Goal: Find specific page/section: Find specific page/section

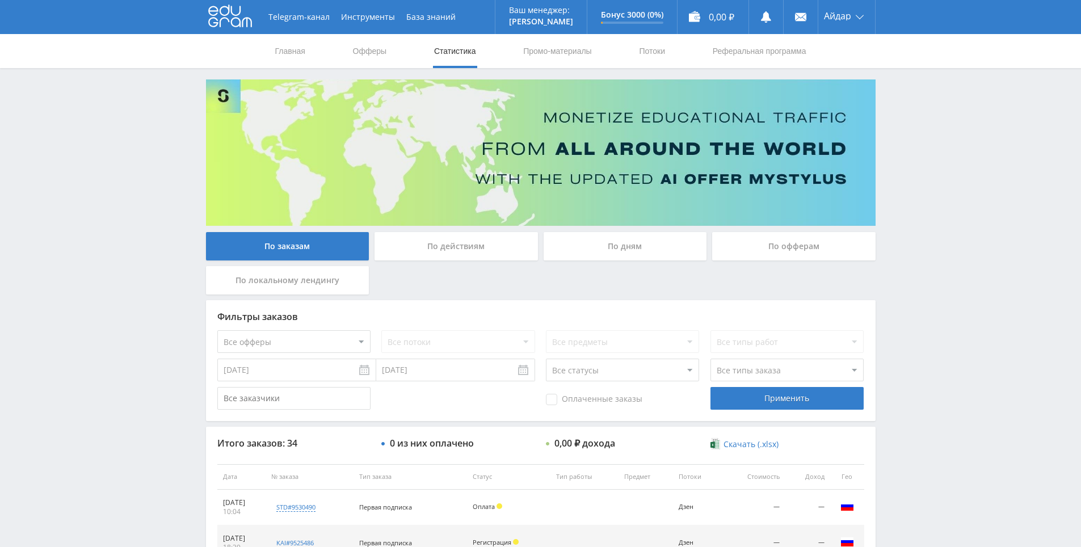
click at [889, 352] on div "Telegram-канал Инструменты База знаний Ваш менеджер: [PERSON_NAME] Online @edug…" at bounding box center [540, 476] width 1081 height 953
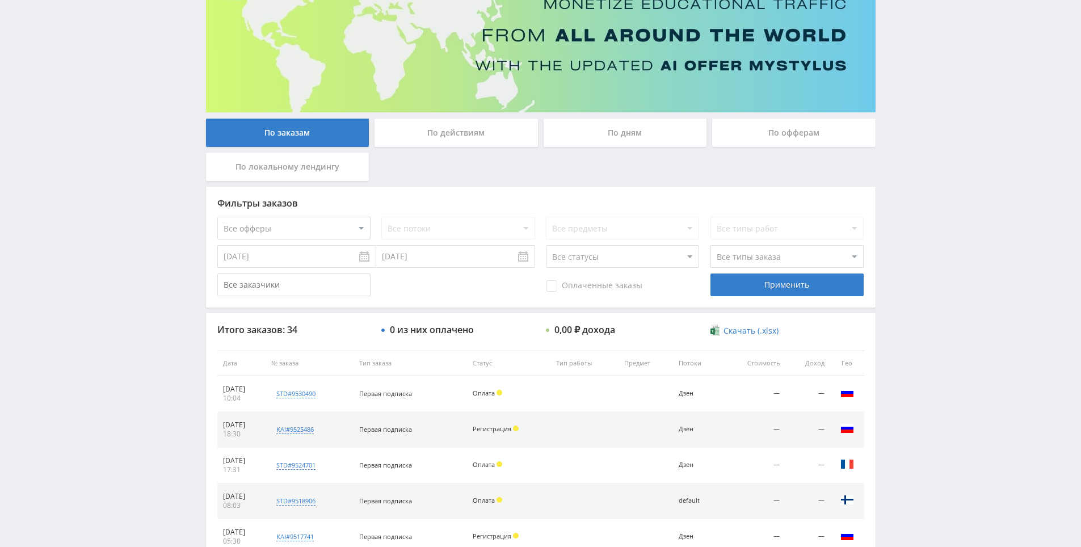
scroll to position [113, 0]
click at [901, 376] on div "Telegram-канал Инструменты База знаний Ваш менеджер: [PERSON_NAME] Online @edug…" at bounding box center [540, 363] width 1081 height 953
drag, startPoint x: 901, startPoint y: 376, endPoint x: 877, endPoint y: 345, distance: 38.8
drag, startPoint x: 877, startPoint y: 345, endPoint x: 882, endPoint y: 353, distance: 9.1
click at [877, 345] on div "По заказам По действиям По дням По офферам По локальному лендингу Фильтры заказ…" at bounding box center [540, 371] width 681 height 811
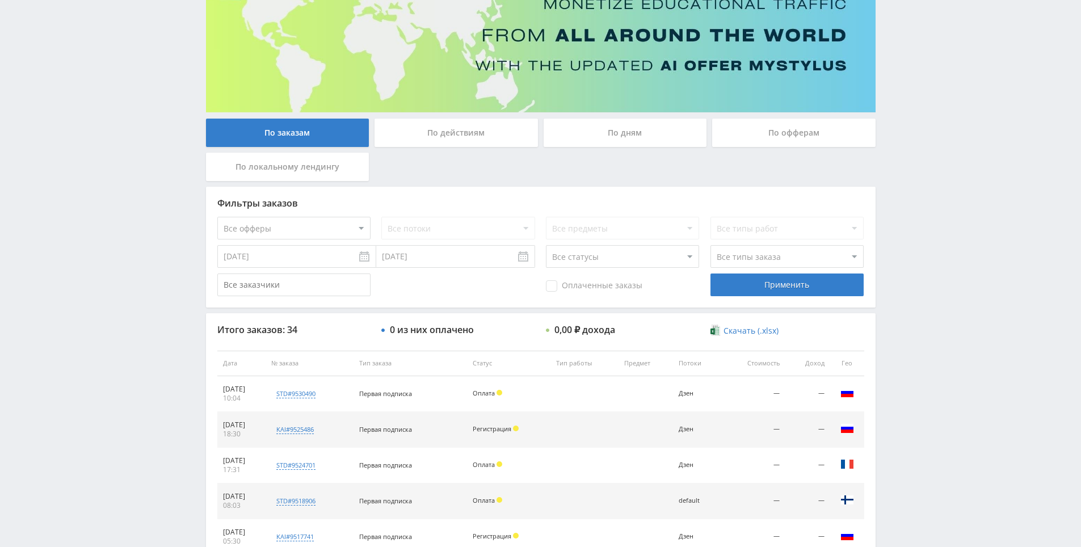
click at [890, 362] on div "Telegram-канал Инструменты База знаний Ваш менеджер: [PERSON_NAME] Online @edug…" at bounding box center [540, 363] width 1081 height 953
click at [882, 321] on div "Telegram-канал Инструменты База знаний Ваш менеджер: [PERSON_NAME] Online @edug…" at bounding box center [540, 363] width 1081 height 953
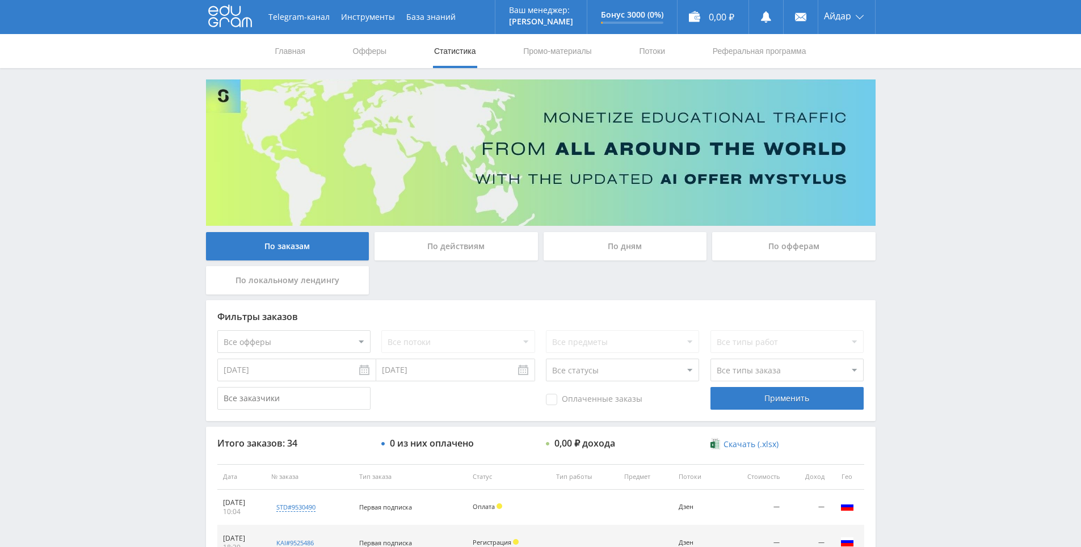
scroll to position [172, 0]
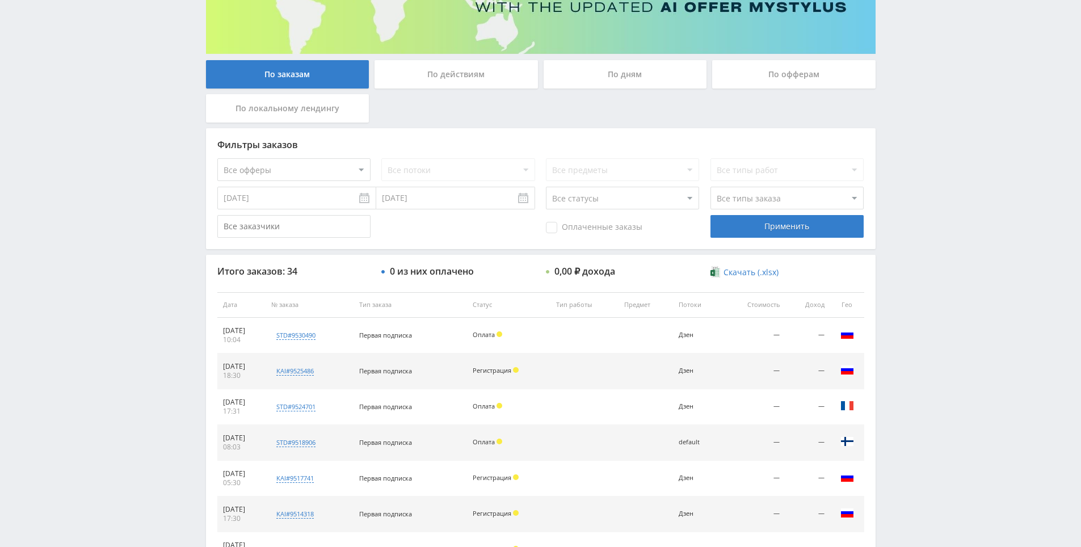
click at [917, 242] on div "Telegram-канал Инструменты База знаний Ваш менеджер: [PERSON_NAME] Online @edug…" at bounding box center [540, 304] width 1081 height 953
drag, startPoint x: 917, startPoint y: 242, endPoint x: 918, endPoint y: 200, distance: 42.0
click at [917, 242] on div "Telegram-канал Инструменты База знаний Ваш менеджер: [PERSON_NAME] Online @edug…" at bounding box center [540, 304] width 1081 height 953
drag, startPoint x: 918, startPoint y: 200, endPoint x: 916, endPoint y: 214, distance: 14.8
click at [918, 200] on div "Telegram-канал Инструменты База знаний Ваш менеджер: Alex Alex Online @edugram_…" at bounding box center [540, 304] width 1081 height 953
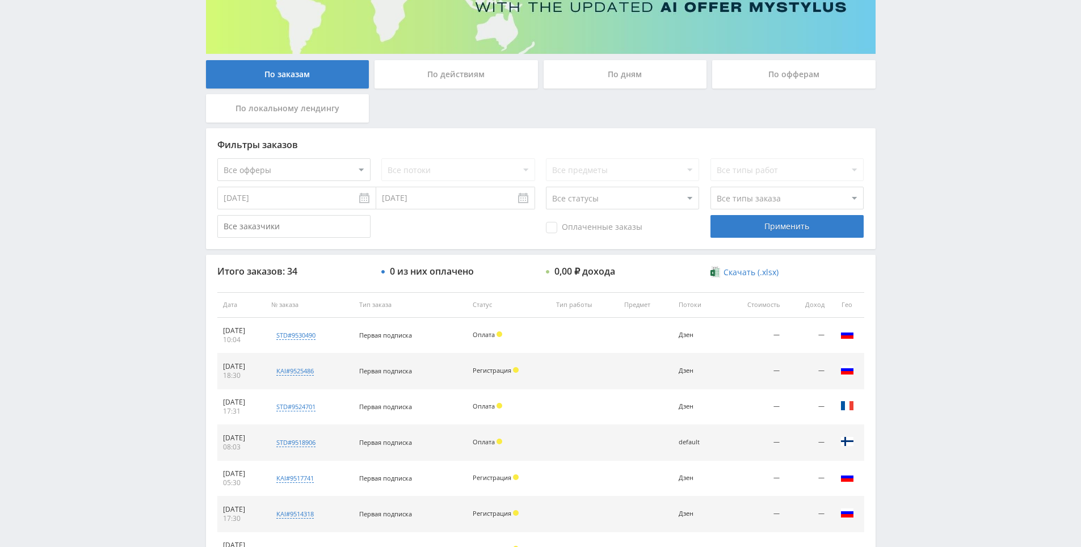
click at [916, 215] on div "Telegram-канал Инструменты База знаний Ваш менеджер: Alex Alex Online @edugram_…" at bounding box center [540, 304] width 1081 height 953
drag, startPoint x: 916, startPoint y: 215, endPoint x: 917, endPoint y: 176, distance: 38.6
click at [917, 176] on div "Telegram-канал Инструменты База знаний Ваш менеджер: Alex Alex Online @edugram_…" at bounding box center [540, 304] width 1081 height 953
click at [916, 182] on div "Telegram-канал Инструменты База знаний Ваш менеджер: Alex Alex Online @edugram_…" at bounding box center [540, 304] width 1081 height 953
drag, startPoint x: 912, startPoint y: 154, endPoint x: 910, endPoint y: 148, distance: 6.5
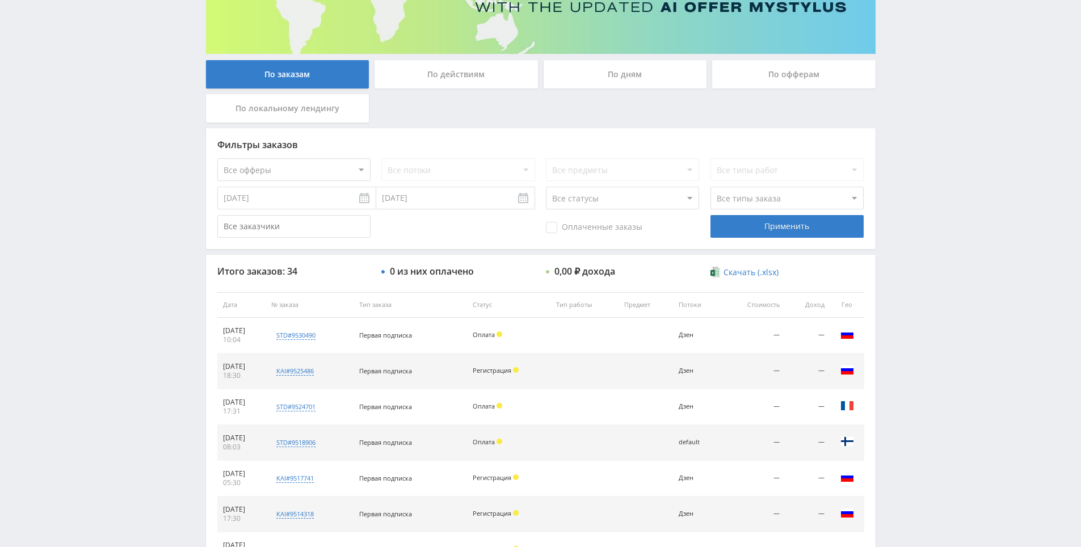
click at [908, 116] on div "Telegram-канал Инструменты База знаний Ваш менеджер: Alex Alex Online @edugram_…" at bounding box center [540, 304] width 1081 height 953
click at [907, 141] on div "Telegram-канал Инструменты База знаний Ваш менеджер: Alex Alex Online @edugram_…" at bounding box center [540, 304] width 1081 height 953
click at [910, 111] on div "Telegram-канал Инструменты База знаний Ваш менеджер: Alex Alex Online @edugram_…" at bounding box center [540, 304] width 1081 height 953
click at [911, 127] on div "Telegram-канал Инструменты База знаний Ваш менеджер: [PERSON_NAME] Online @edug…" at bounding box center [540, 304] width 1081 height 953
drag, startPoint x: 910, startPoint y: 141, endPoint x: 909, endPoint y: 106, distance: 35.2
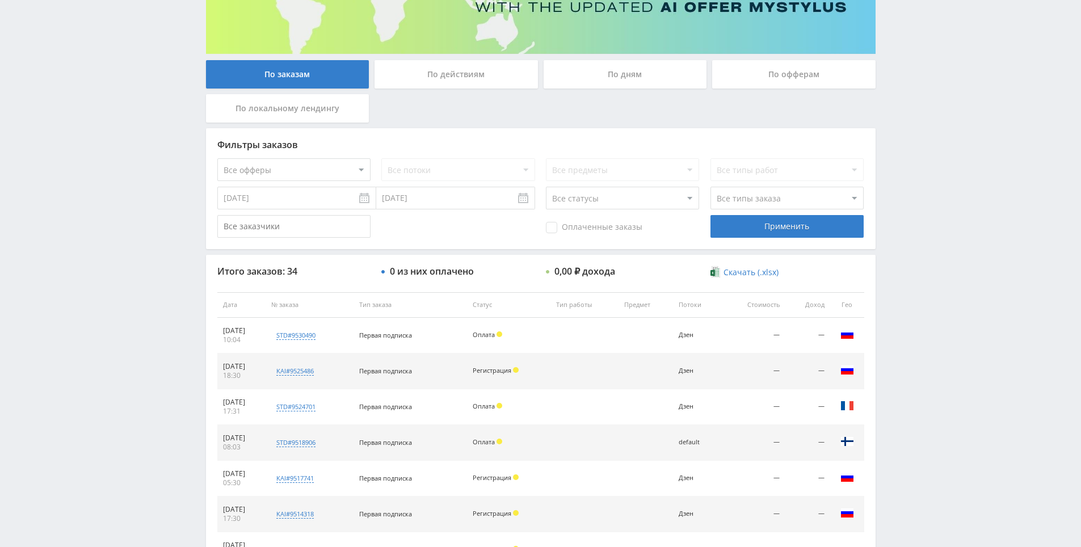
click at [909, 106] on div "Telegram-канал Инструменты База знаний Ваш менеджер: [PERSON_NAME] Online @edug…" at bounding box center [540, 304] width 1081 height 953
click at [909, 108] on div "Telegram-канал Инструменты База знаний Ваш менеджер: [PERSON_NAME] Online @edug…" at bounding box center [540, 304] width 1081 height 953
drag, startPoint x: 909, startPoint y: 108, endPoint x: 903, endPoint y: 72, distance: 36.2
click at [903, 72] on div "Telegram-канал Инструменты База знаний Ваш менеджер: [PERSON_NAME] Online @edug…" at bounding box center [540, 304] width 1081 height 953
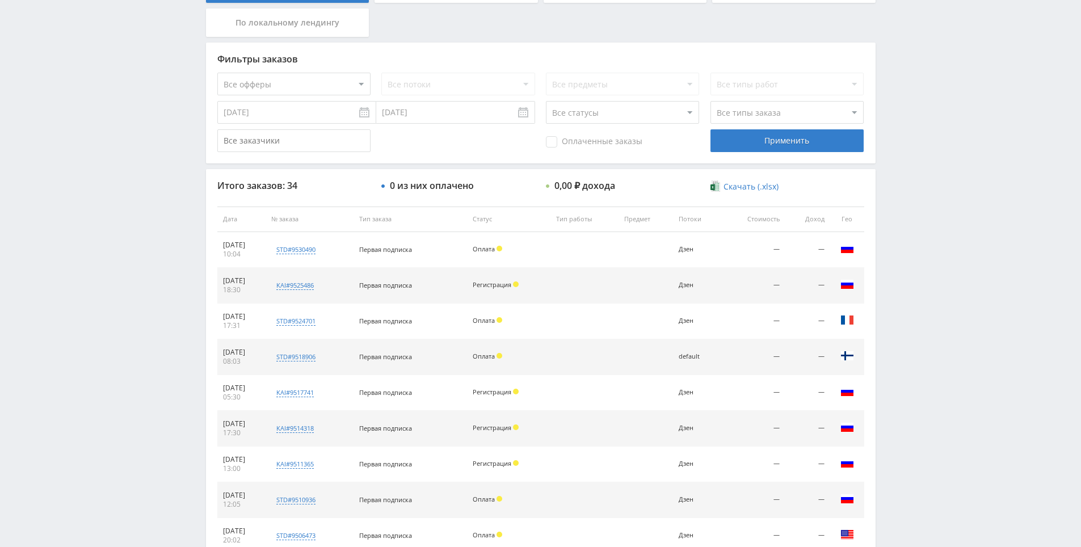
drag, startPoint x: 901, startPoint y: 209, endPoint x: 901, endPoint y: 215, distance: 5.7
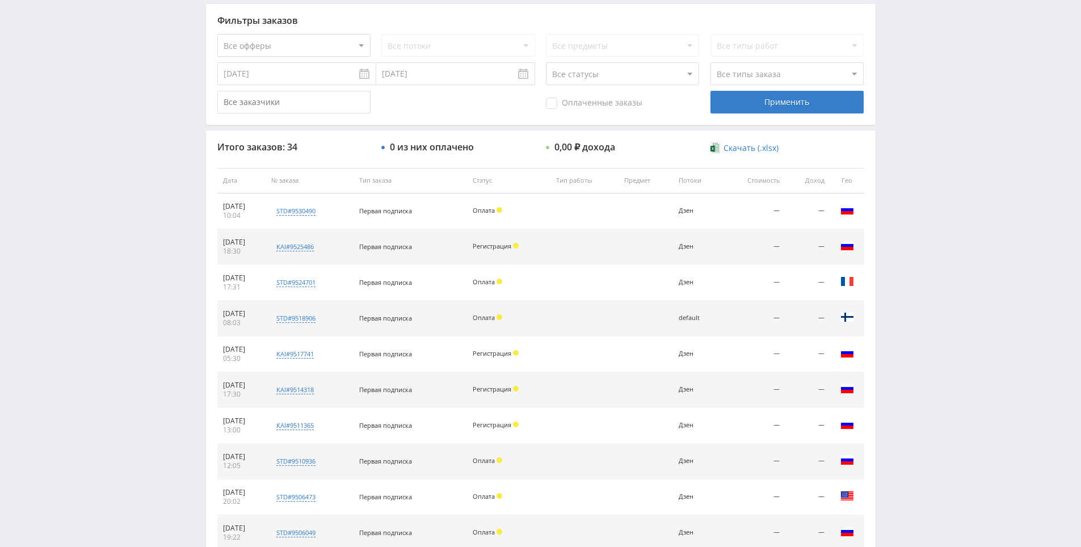
drag, startPoint x: 899, startPoint y: 259, endPoint x: 899, endPoint y: 315, distance: 56.7
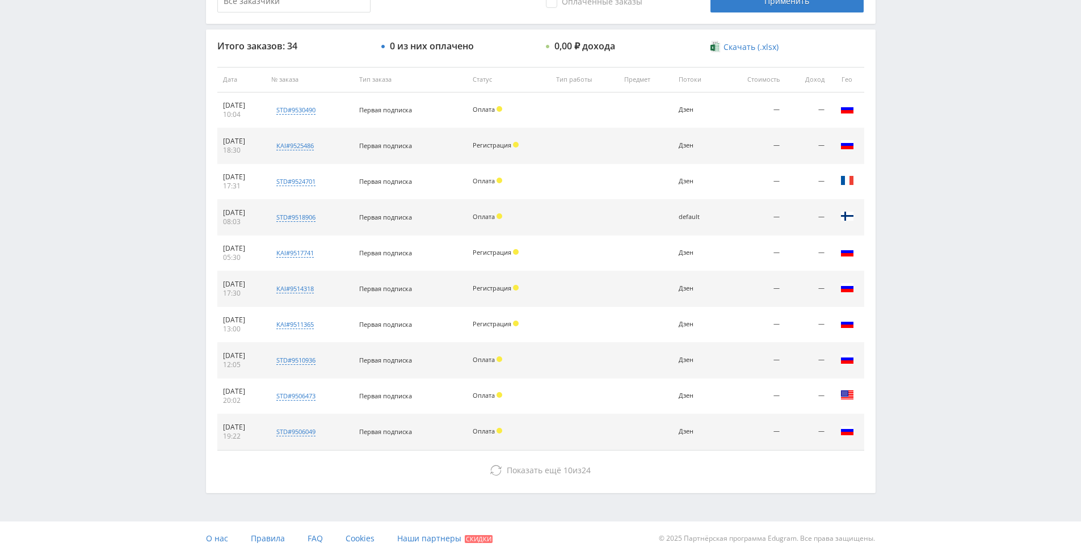
drag, startPoint x: 898, startPoint y: 304, endPoint x: 904, endPoint y: 377, distance: 74.0
